Goal: Task Accomplishment & Management: Use online tool/utility

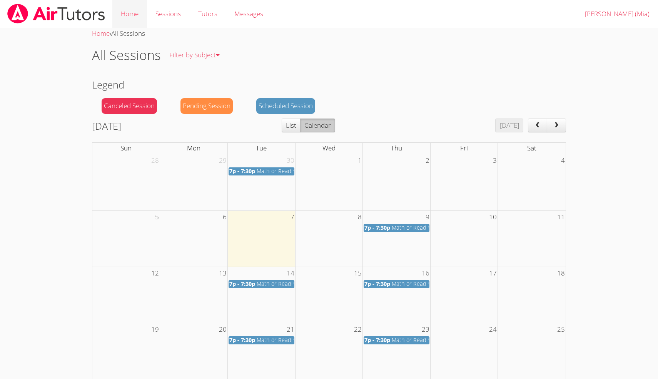
click at [135, 12] on link "Home" at bounding box center [129, 14] width 35 height 28
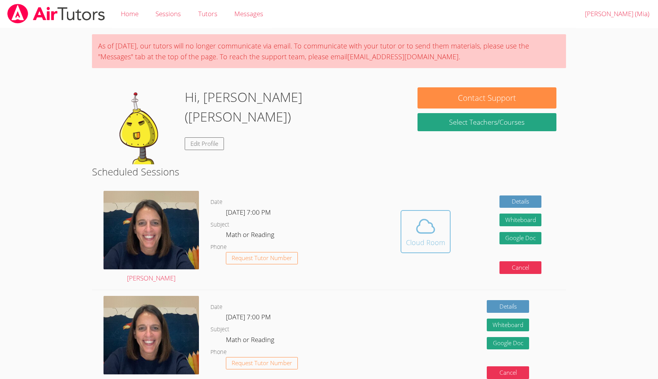
click at [418, 236] on icon at bounding box center [426, 227] width 22 height 22
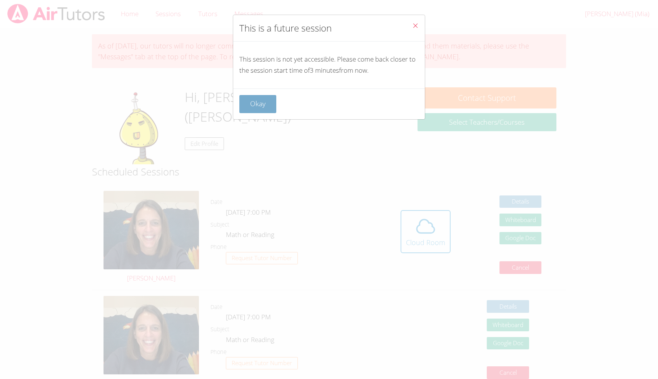
click at [265, 104] on button "Okay" at bounding box center [257, 104] width 37 height 18
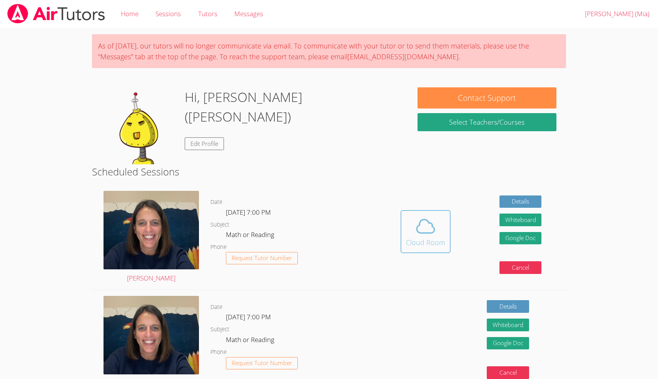
click at [433, 221] on icon at bounding box center [426, 227] width 22 height 22
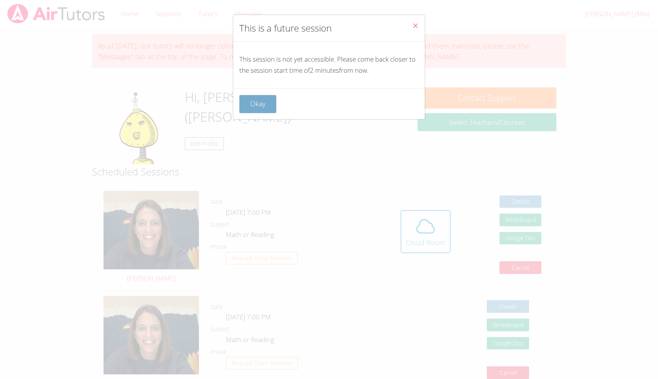
click at [260, 102] on button "Okay" at bounding box center [257, 104] width 37 height 18
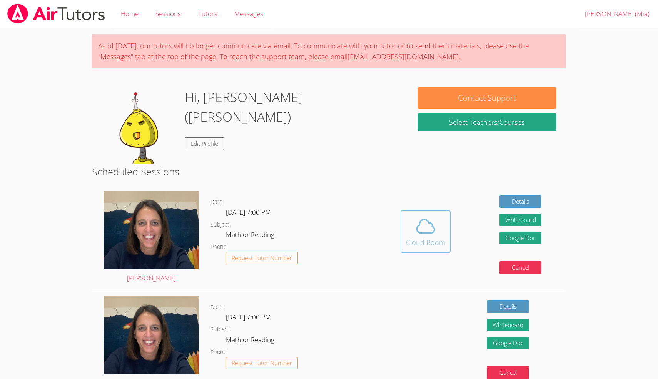
click at [429, 232] on icon at bounding box center [426, 227] width 22 height 22
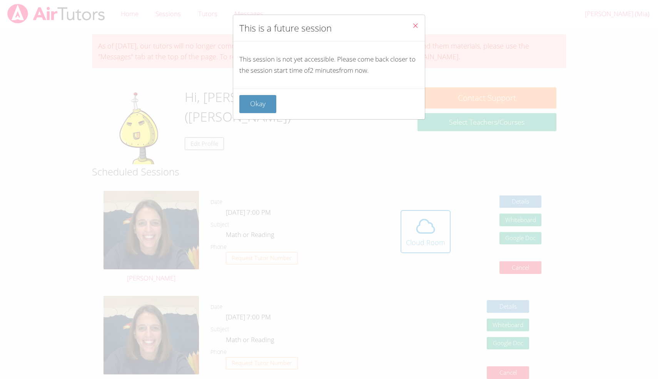
click at [415, 25] on icon "Close" at bounding box center [415, 25] width 7 height 7
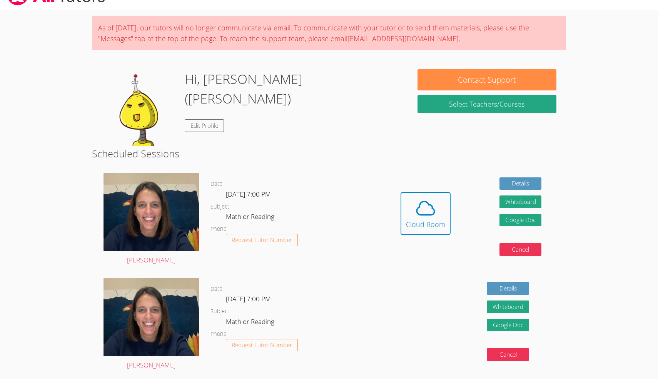
scroll to position [16, 0]
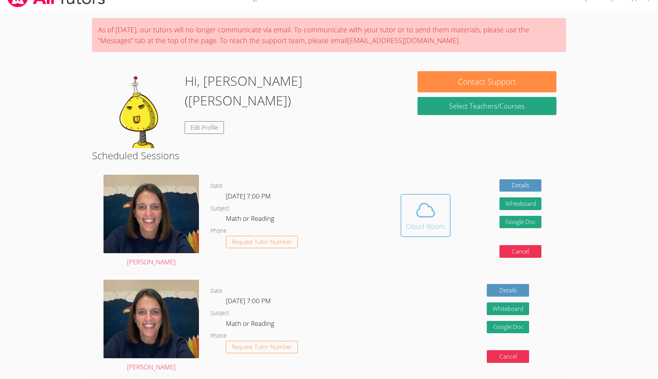
click at [411, 218] on span at bounding box center [425, 210] width 39 height 22
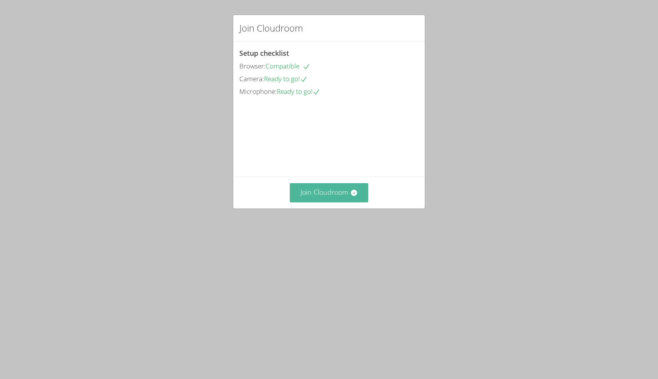
click at [340, 202] on button "Join Cloudroom" at bounding box center [329, 192] width 79 height 19
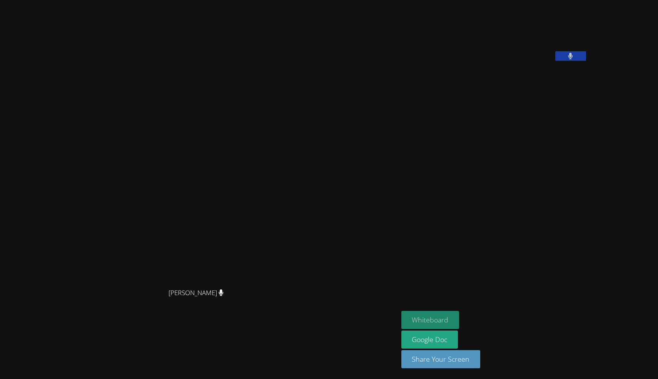
click at [460, 320] on button "Whiteboard" at bounding box center [431, 320] width 58 height 18
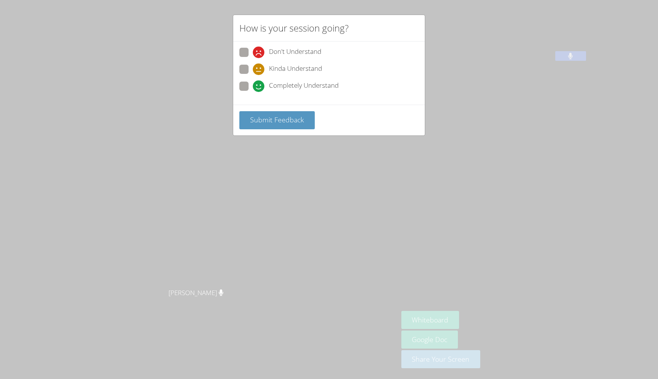
click at [317, 82] on span "Completely Understand" at bounding box center [304, 86] width 70 height 12
click at [259, 82] on input "Completely Understand" at bounding box center [256, 85] width 7 height 7
radio input "true"
click at [299, 117] on span "Submit Feedback" at bounding box center [277, 119] width 54 height 9
